Goal: Information Seeking & Learning: Learn about a topic

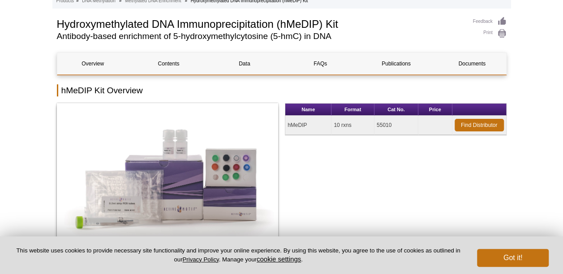
scroll to position [66, 0]
click at [489, 250] on button "Got it!" at bounding box center [513, 258] width 72 height 18
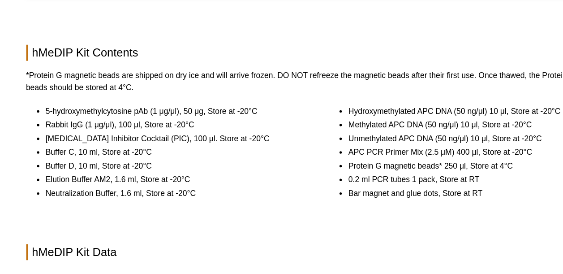
scroll to position [605, 0]
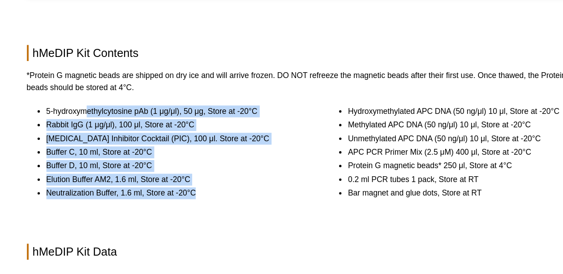
drag, startPoint x: 100, startPoint y: 112, endPoint x: 259, endPoint y: 177, distance: 171.4
click at [259, 177] on ul "5-hydroxymethylcytosine pAb (1 μg/μl), 50 μg, Store at -20°C Rabbit IgG (1 μg/μ…" at bounding box center [163, 143] width 213 height 71
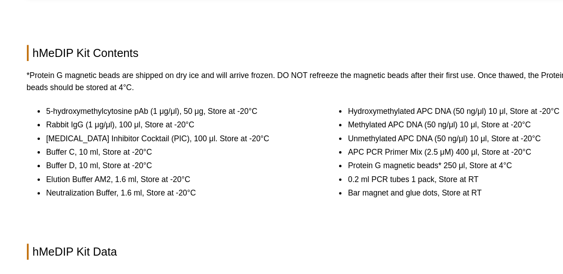
drag, startPoint x: 259, startPoint y: 177, endPoint x: 287, endPoint y: 186, distance: 30.2
click at [287, 186] on div "Hydroxymethylated APC DNA (50 ng/μl) 10 μl, Store at -20°C Methylated APC DNA (…" at bounding box center [396, 148] width 222 height 80
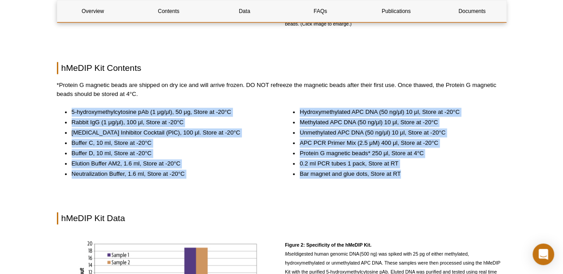
drag, startPoint x: 428, startPoint y: 181, endPoint x: 252, endPoint y: 96, distance: 195.6
drag, startPoint x: 252, startPoint y: 96, endPoint x: 186, endPoint y: 102, distance: 66.6
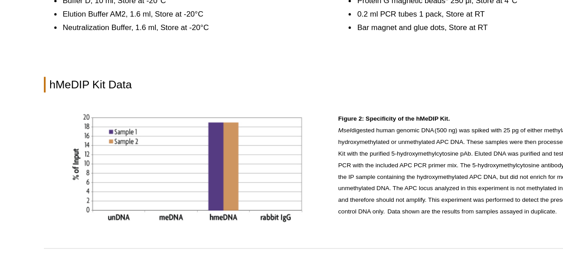
scroll to position [720, 0]
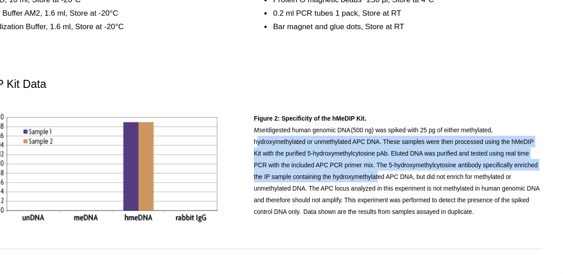
drag, startPoint x: 283, startPoint y: 151, endPoint x: 387, endPoint y: 177, distance: 106.6
click at [387, 177] on div "Figure 2: Specificity of the hMeDIP Kit. MseI  digested human genomic DNA (500 …" at bounding box center [282, 173] width 450 height 96
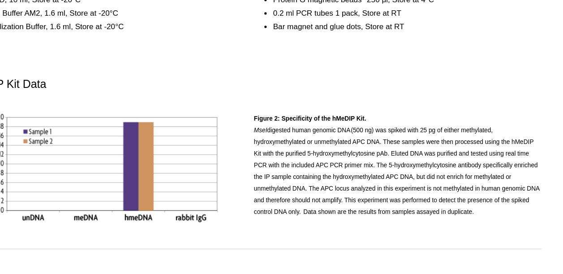
drag, startPoint x: 387, startPoint y: 177, endPoint x: 414, endPoint y: 192, distance: 31.3
click at [414, 192] on p "Figure 2: Specificity of the hMeDIP Kit. MseI  digested human genomic DNA (500 …" at bounding box center [396, 165] width 222 height 81
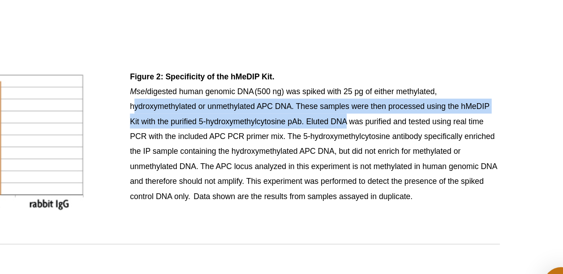
drag, startPoint x: 286, startPoint y: 147, endPoint x: 411, endPoint y: 158, distance: 125.9
click at [411, 158] on p "Figure 2: Specificity of the hMeDIP Kit. MseI  digested human genomic DNA (500 …" at bounding box center [396, 165] width 222 height 81
click at [411, 158] on span "Figure 2: Specificity of the hMeDIP Kit. MseI  digested human genomic DNA (500 …" at bounding box center [395, 164] width 220 height 77
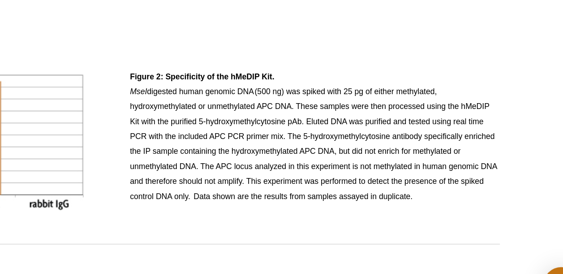
click at [443, 177] on p "Figure 2: Specificity of the hMeDIP Kit. MseI  digested human genomic DNA (500 …" at bounding box center [396, 165] width 222 height 81
drag, startPoint x: 465, startPoint y: 214, endPoint x: 352, endPoint y: 120, distance: 147.3
click at [352, 120] on div "Overview Contents Data FAQs Publications Documents hMeDIP Kit Overview Name For…" at bounding box center [282, 249] width 450 height 1729
click at [309, 109] on h2 "hMeDIP Kit Data" at bounding box center [282, 103] width 450 height 12
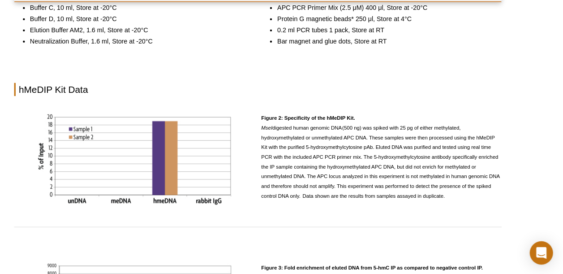
scroll to position [720, 0]
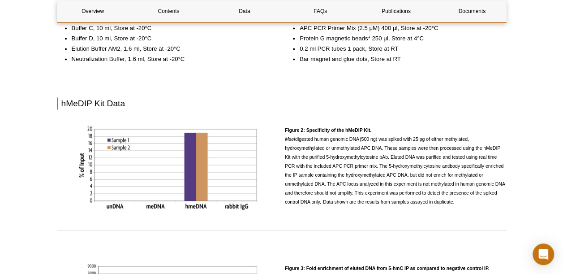
drag, startPoint x: 457, startPoint y: 210, endPoint x: 272, endPoint y: 130, distance: 201.7
click at [272, 130] on div "Figure 2: Specificity of the hMeDIP Kit. MseI  digested human genomic DNA (500 …" at bounding box center [282, 173] width 450 height 96
click at [272, 130] on div at bounding box center [168, 170] width 222 height 90
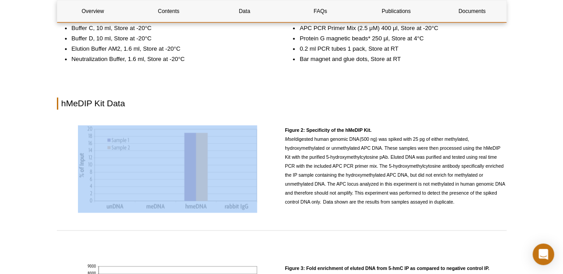
click at [272, 130] on div at bounding box center [168, 170] width 222 height 90
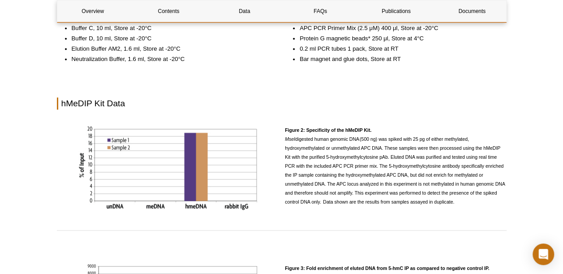
drag, startPoint x: 272, startPoint y: 130, endPoint x: 343, endPoint y: 151, distance: 74.4
click at [343, 151] on span "Figure 2: Specificity of the hMeDIP Kit. MseI  digested human genomic DNA (500 …" at bounding box center [395, 165] width 220 height 77
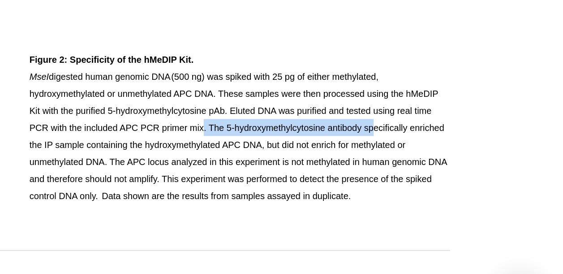
drag, startPoint x: 374, startPoint y: 172, endPoint x: 463, endPoint y: 172, distance: 88.7
click at [463, 172] on span "Figure 2: Specificity of the hMeDIP Kit. MseI  digested human genomic DNA (500 …" at bounding box center [395, 165] width 220 height 77
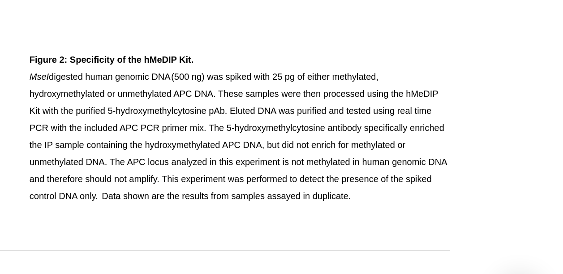
click at [476, 174] on p "Figure 2: Specificity of the hMeDIP Kit. MseI  digested human genomic DNA (500 …" at bounding box center [396, 165] width 222 height 81
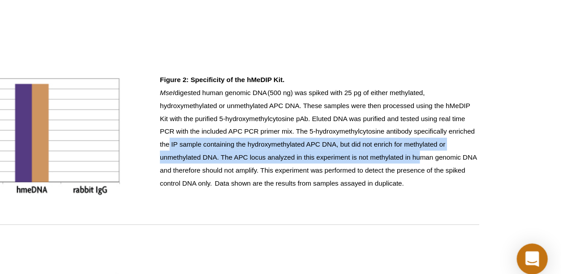
drag, startPoint x: 290, startPoint y: 177, endPoint x: 483, endPoint y: 191, distance: 193.2
click at [483, 191] on p "Figure 2: Specificity of the hMeDIP Kit. MseI  digested human genomic DNA (500 …" at bounding box center [396, 165] width 222 height 81
click at [483, 191] on span "Figure 2: Specificity of the hMeDIP Kit. MseI  digested human genomic DNA (500 …" at bounding box center [395, 165] width 220 height 77
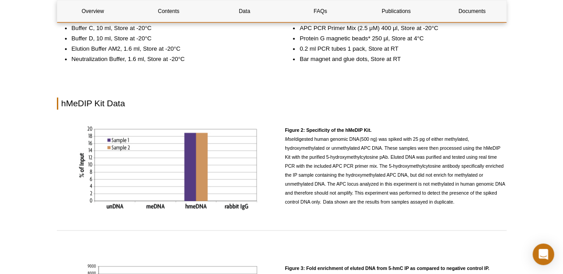
click at [367, 84] on div "Overview Contents Data FAQs Publications Documents hMeDIP Kit Overview Name For…" at bounding box center [282, 250] width 450 height 1729
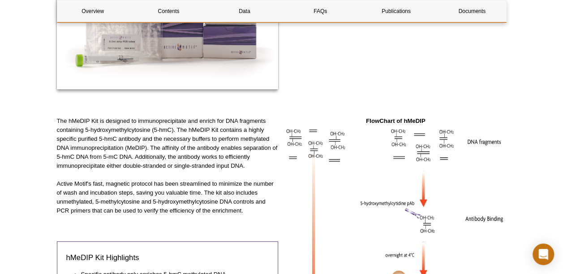
scroll to position [215, 0]
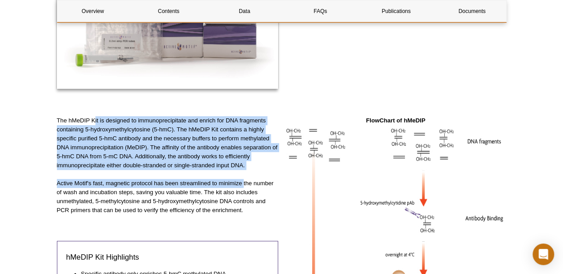
drag, startPoint x: 95, startPoint y: 121, endPoint x: 245, endPoint y: 187, distance: 164.5
click at [245, 187] on div "The hMeDIP Kit is designed to immunoprecipitate and enrich for DNA fragments co…" at bounding box center [168, 271] width 222 height 311
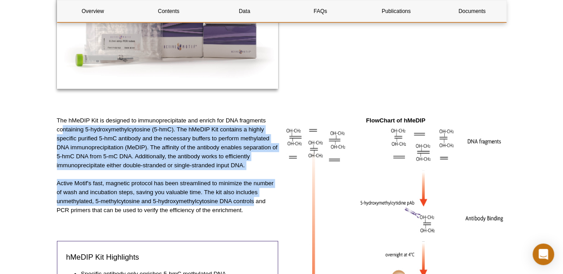
drag, startPoint x: 245, startPoint y: 187, endPoint x: 62, endPoint y: 129, distance: 191.7
click at [62, 129] on div "The hMeDIP Kit is designed to immunoprecipitate and enrich for DNA fragments co…" at bounding box center [168, 271] width 222 height 311
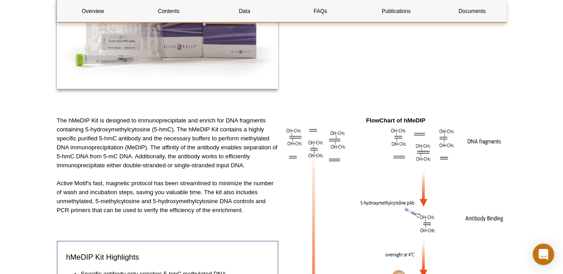
drag, startPoint x: 62, startPoint y: 129, endPoint x: 58, endPoint y: 126, distance: 5.5
click at [58, 126] on p "The hMeDIP Kit is designed to immunoprecipitate and enrich for DNA fragments co…" at bounding box center [168, 143] width 222 height 54
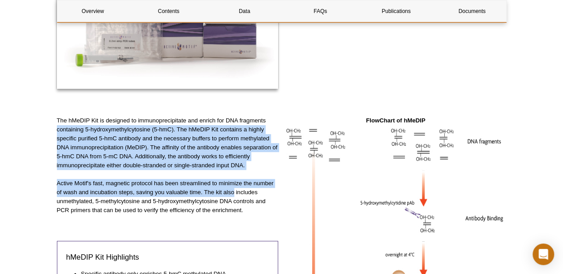
drag, startPoint x: 58, startPoint y: 126, endPoint x: 242, endPoint y: 191, distance: 195.3
click at [242, 191] on div "The hMeDIP Kit is designed to immunoprecipitate and enrich for DNA fragments co…" at bounding box center [168, 271] width 222 height 311
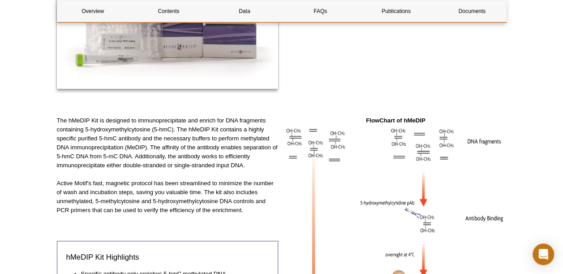
drag, startPoint x: 242, startPoint y: 191, endPoint x: 263, endPoint y: 207, distance: 26.2
click at [263, 207] on p "Active Motif's fast, magnetic protocol has been streamlined to minimize the num…" at bounding box center [168, 197] width 222 height 36
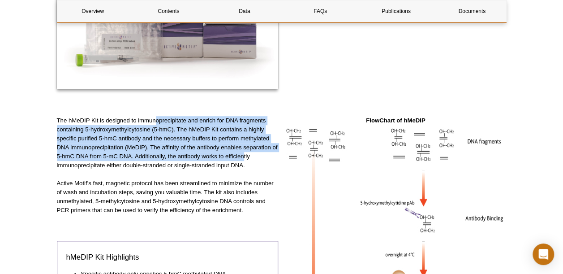
drag, startPoint x: 155, startPoint y: 118, endPoint x: 255, endPoint y: 162, distance: 109.1
click at [255, 162] on p "The hMeDIP Kit is designed to immunoprecipitate and enrich for DNA fragments co…" at bounding box center [168, 143] width 222 height 54
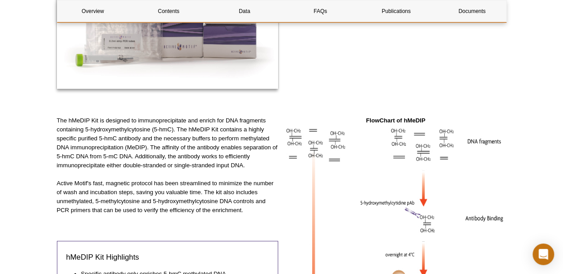
drag, startPoint x: 255, startPoint y: 162, endPoint x: 277, endPoint y: 228, distance: 69.2
click at [277, 228] on div "The hMeDIP Kit is designed to immunoprecipitate and enrich for DNA fragments co…" at bounding box center [168, 271] width 222 height 311
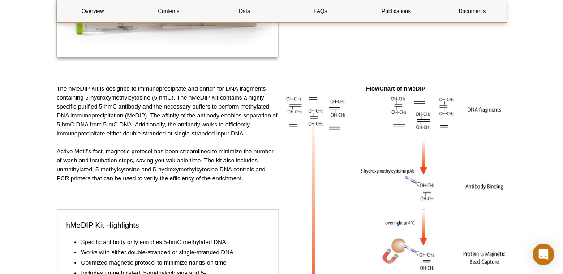
scroll to position [247, 0]
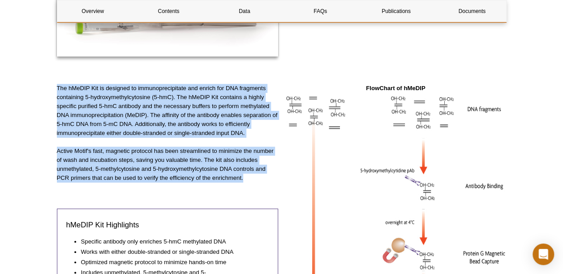
drag, startPoint x: 261, startPoint y: 181, endPoint x: 39, endPoint y: 92, distance: 239.3
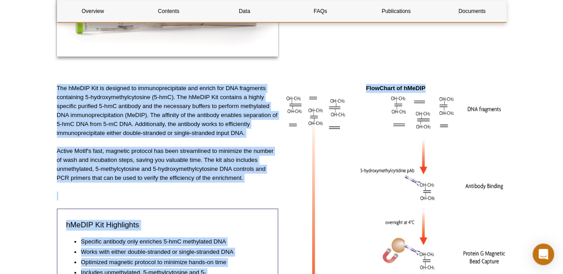
drag, startPoint x: 53, startPoint y: 86, endPoint x: 290, endPoint y: 174, distance: 253.2
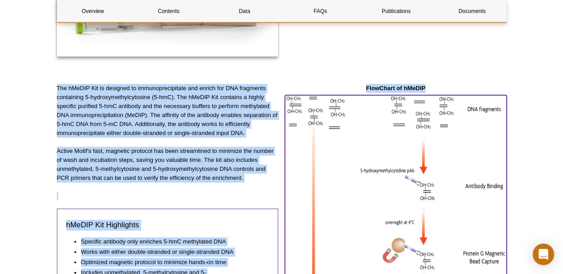
click at [290, 174] on img at bounding box center [396, 212] width 222 height 235
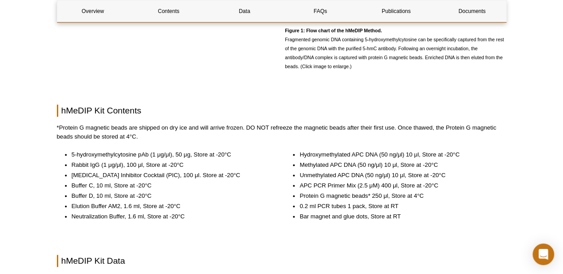
scroll to position [563, 0]
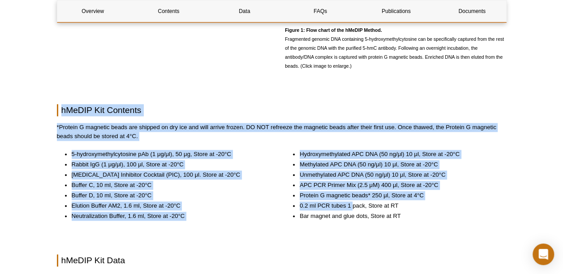
drag, startPoint x: 31, startPoint y: 107, endPoint x: 375, endPoint y: 205, distance: 357.1
drag, startPoint x: 375, startPoint y: 205, endPoint x: 27, endPoint y: 106, distance: 361.1
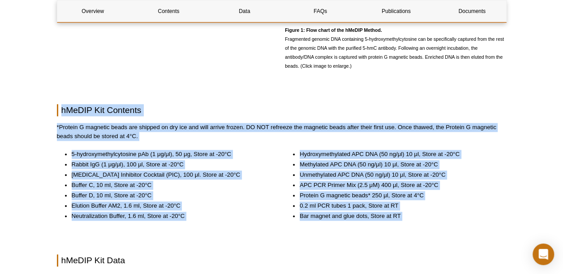
drag, startPoint x: 27, startPoint y: 106, endPoint x: 415, endPoint y: 232, distance: 407.5
click at [415, 232] on div "5-hydroxymethylcytosine pAb (1 μg/μl), 50 μg, Store at -20°C Rabbit IgG (1 μg/μ…" at bounding box center [282, 193] width 450 height 86
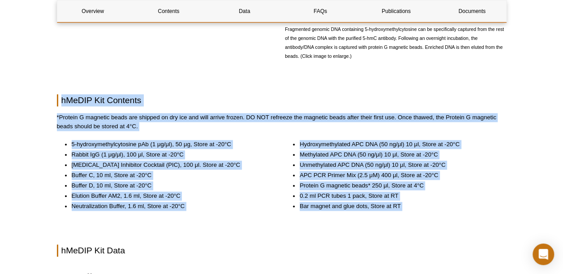
scroll to position [578, 0]
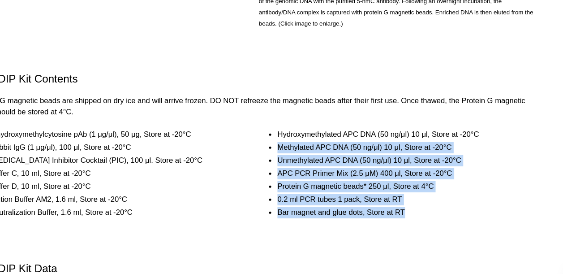
drag, startPoint x: 298, startPoint y: 148, endPoint x: 439, endPoint y: 197, distance: 148.9
click at [439, 197] on ul "Hydroxymethylated APC DNA (50 ng/μl) 10 μl, Store at -20°C Methylated APC DNA (…" at bounding box center [391, 169] width 213 height 71
drag, startPoint x: 439, startPoint y: 197, endPoint x: 429, endPoint y: 206, distance: 13.4
click at [429, 205] on li "Bar magnet and glue dots, Store at RT" at bounding box center [399, 200] width 198 height 9
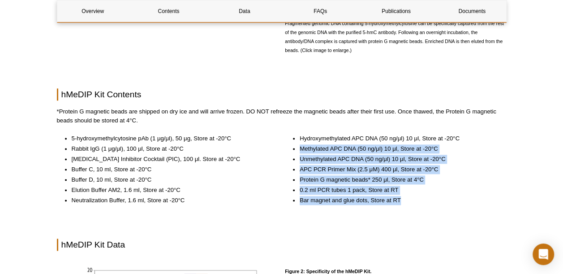
click at [440, 220] on div "5-hydroxymethylcytosine pAb (1 μg/μl), 50 μg, Store at -20°C Rabbit IgG (1 μg/μ…" at bounding box center [282, 177] width 450 height 86
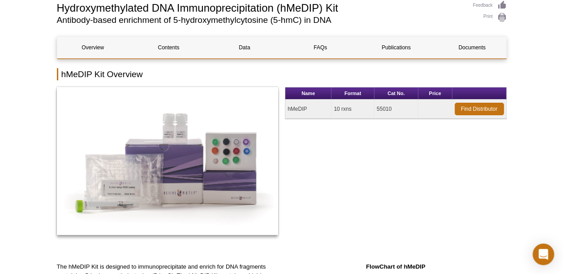
scroll to position [0, 0]
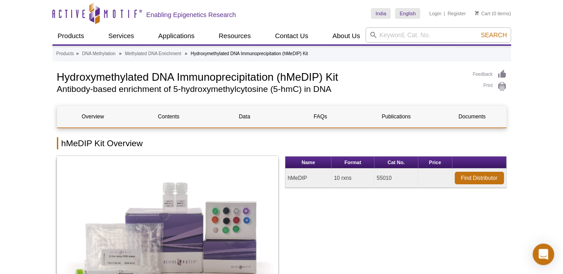
select select "India"
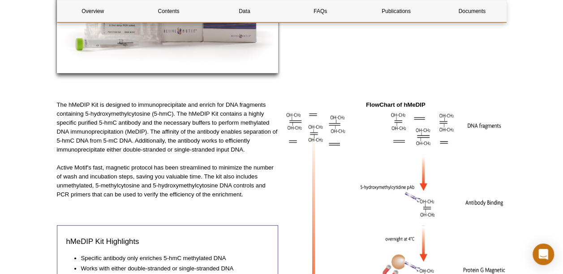
scroll to position [231, 0]
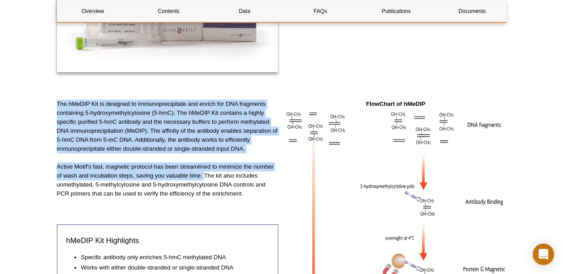
drag, startPoint x: 54, startPoint y: 98, endPoint x: 234, endPoint y: 188, distance: 201.2
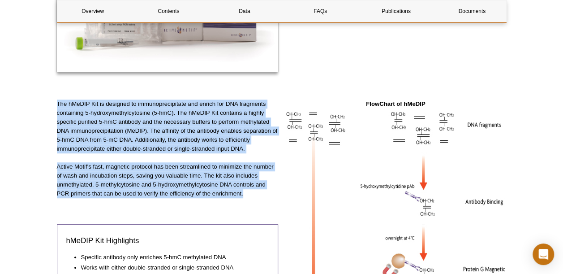
drag, startPoint x: 234, startPoint y: 188, endPoint x: 57, endPoint y: 102, distance: 196.4
click at [57, 102] on div "The hMeDIP Kit is designed to immunoprecipitate and enrich for DNA fragments co…" at bounding box center [168, 254] width 222 height 311
click at [57, 102] on p "The hMeDIP Kit is designed to immunoprecipitate and enrich for DNA fragments co…" at bounding box center [168, 126] width 222 height 54
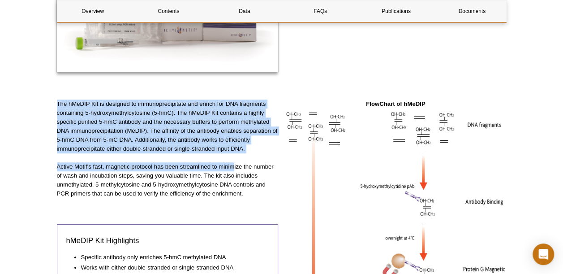
drag, startPoint x: 55, startPoint y: 102, endPoint x: 237, endPoint y: 168, distance: 193.3
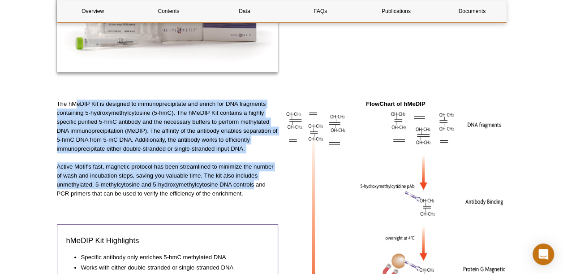
drag, startPoint x: 237, startPoint y: 168, endPoint x: 73, endPoint y: 106, distance: 174.4
click at [73, 106] on div "The hMeDIP Kit is designed to immunoprecipitate and enrich for DNA fragments co…" at bounding box center [168, 254] width 222 height 311
click at [73, 106] on p "The hMeDIP Kit is designed to immunoprecipitate and enrich for DNA fragments co…" at bounding box center [168, 126] width 222 height 54
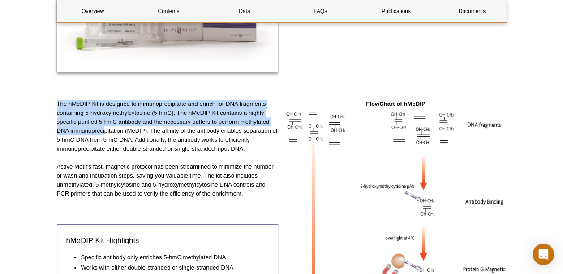
drag, startPoint x: 51, startPoint y: 96, endPoint x: 194, endPoint y: 170, distance: 160.5
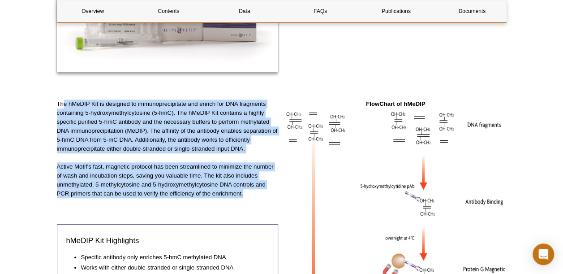
drag, startPoint x: 194, startPoint y: 170, endPoint x: 63, endPoint y: 101, distance: 147.9
click at [63, 101] on div "The hMeDIP Kit is designed to immunoprecipitate and enrich for DNA fragments co…" at bounding box center [168, 254] width 222 height 311
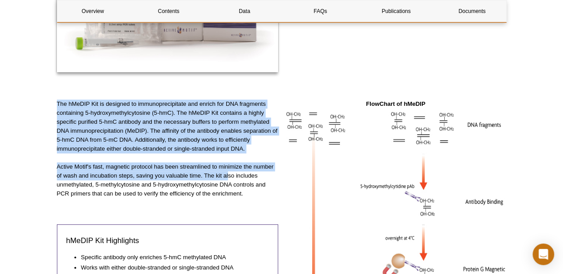
drag, startPoint x: 63, startPoint y: 101, endPoint x: 230, endPoint y: 177, distance: 184.1
click at [230, 177] on div "The hMeDIP Kit is designed to immunoprecipitate and enrich for DNA fragments co…" at bounding box center [168, 254] width 222 height 311
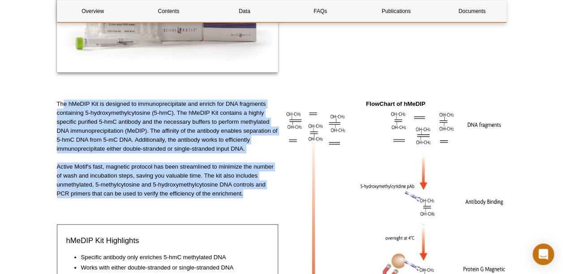
drag, startPoint x: 230, startPoint y: 177, endPoint x: 64, endPoint y: 106, distance: 181.5
click at [64, 106] on div "The hMeDIP Kit is designed to immunoprecipitate and enrich for DNA fragments co…" at bounding box center [168, 254] width 222 height 311
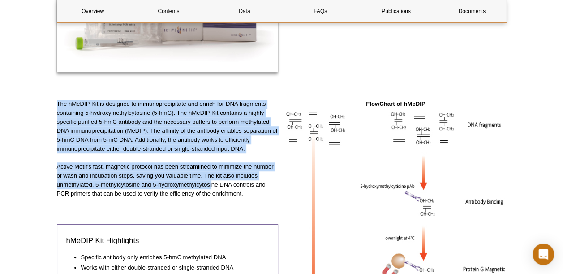
drag, startPoint x: 64, startPoint y: 106, endPoint x: 215, endPoint y: 182, distance: 169.7
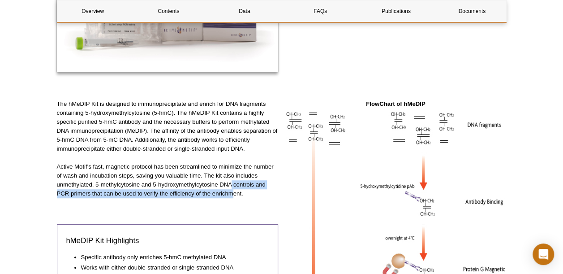
drag, startPoint x: 215, startPoint y: 182, endPoint x: 232, endPoint y: 189, distance: 18.3
click at [232, 189] on p "Active Motif's fast, magnetic protocol has been streamlined to minimize the num…" at bounding box center [168, 180] width 222 height 36
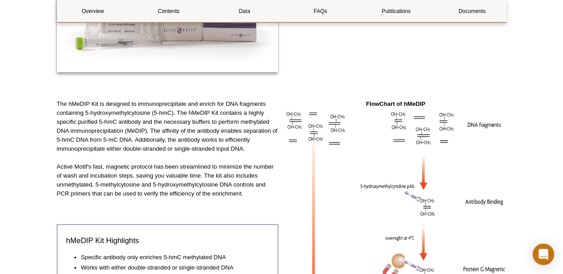
drag, startPoint x: 232, startPoint y: 189, endPoint x: 153, endPoint y: 153, distance: 87.2
click at [153, 153] on p "The hMeDIP Kit is designed to immunoprecipitate and enrich for DNA fragments co…" at bounding box center [168, 126] width 222 height 54
